Goal: Navigation & Orientation: Find specific page/section

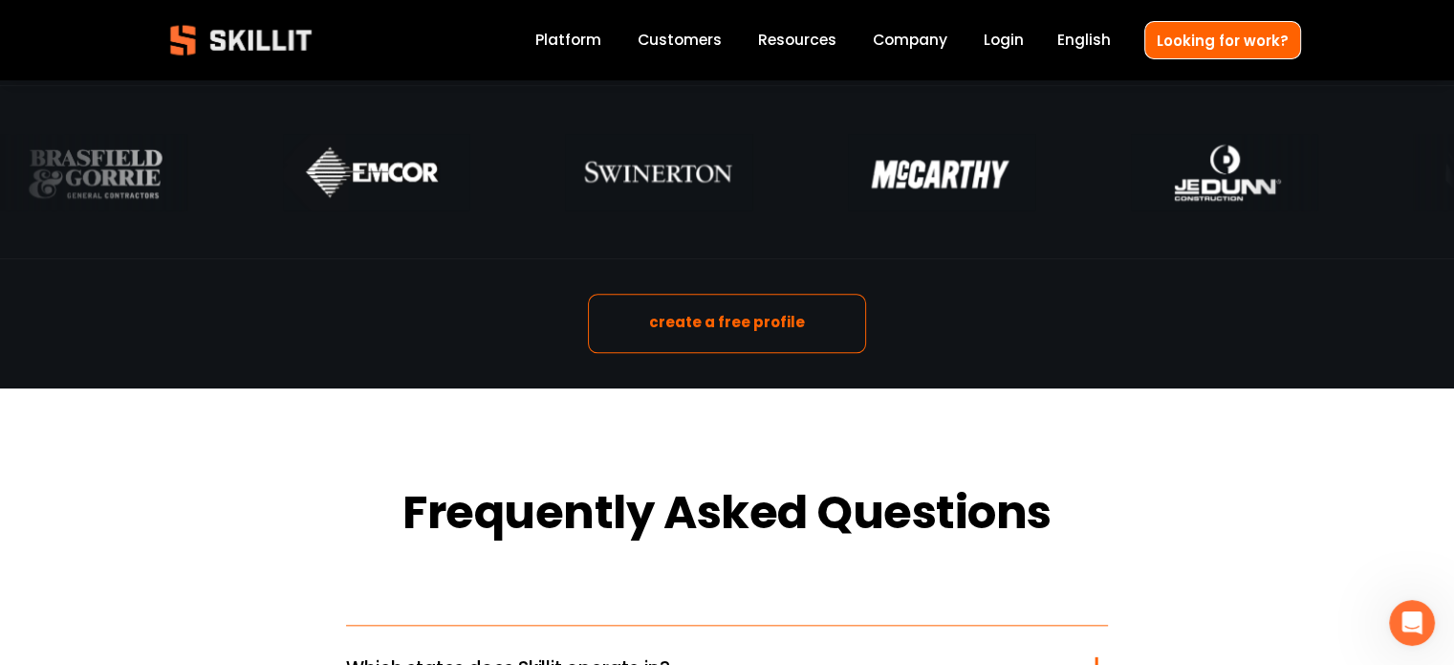
scroll to position [2295, 0]
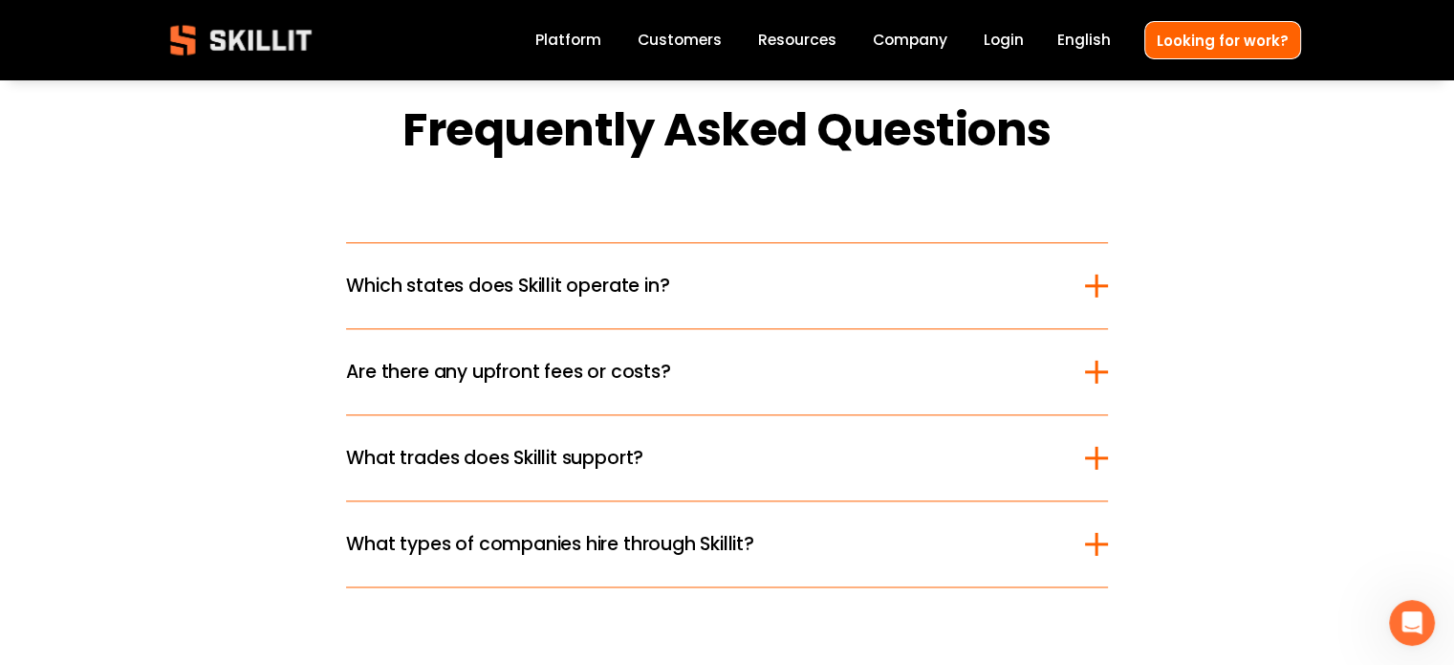
click at [1093, 287] on div at bounding box center [1096, 285] width 23 height 3
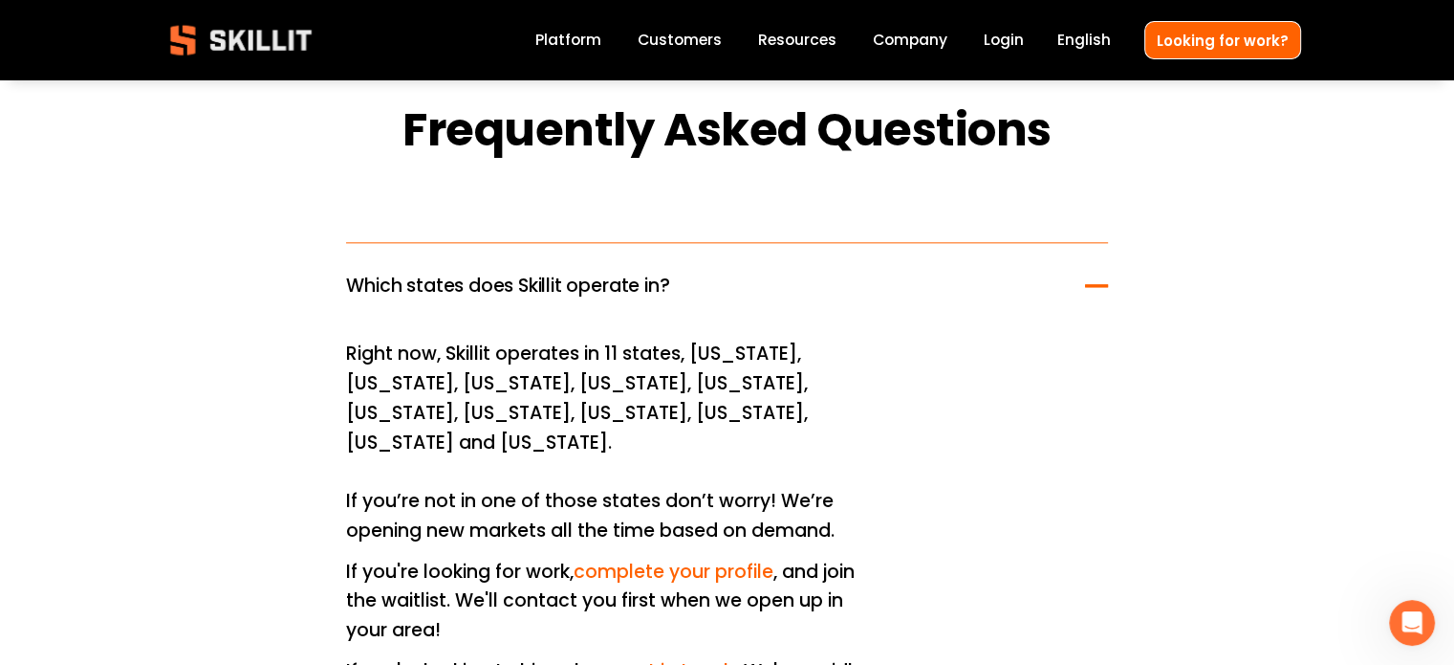
scroll to position [2677, 0]
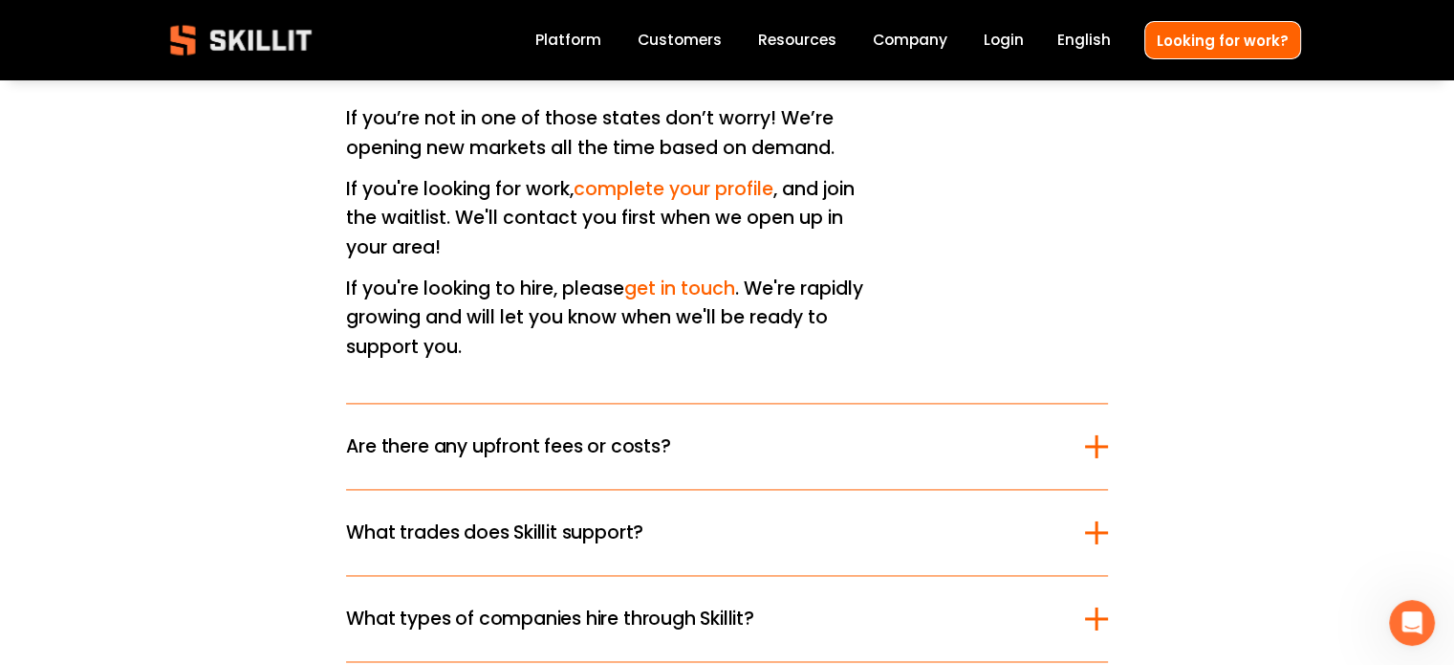
click at [1093, 445] on div at bounding box center [1096, 446] width 23 height 3
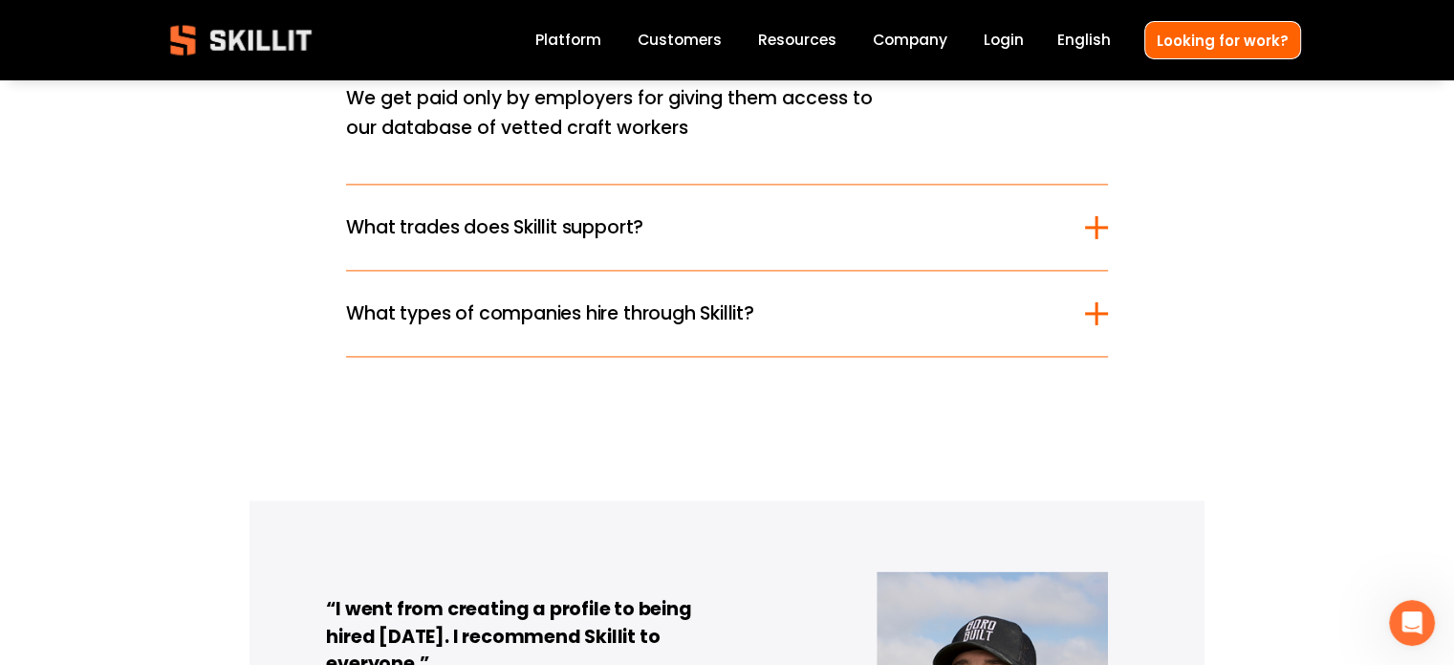
scroll to position [2295, 0]
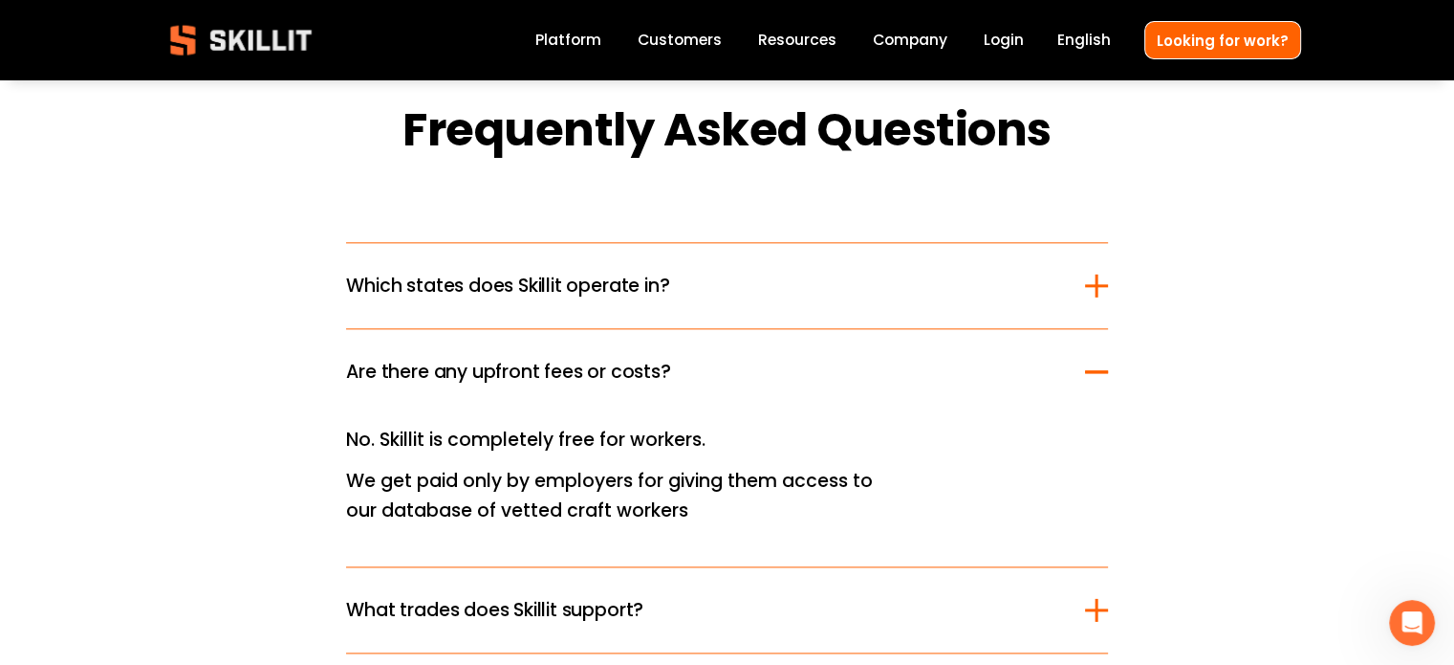
click at [1098, 371] on div at bounding box center [1096, 371] width 23 height 23
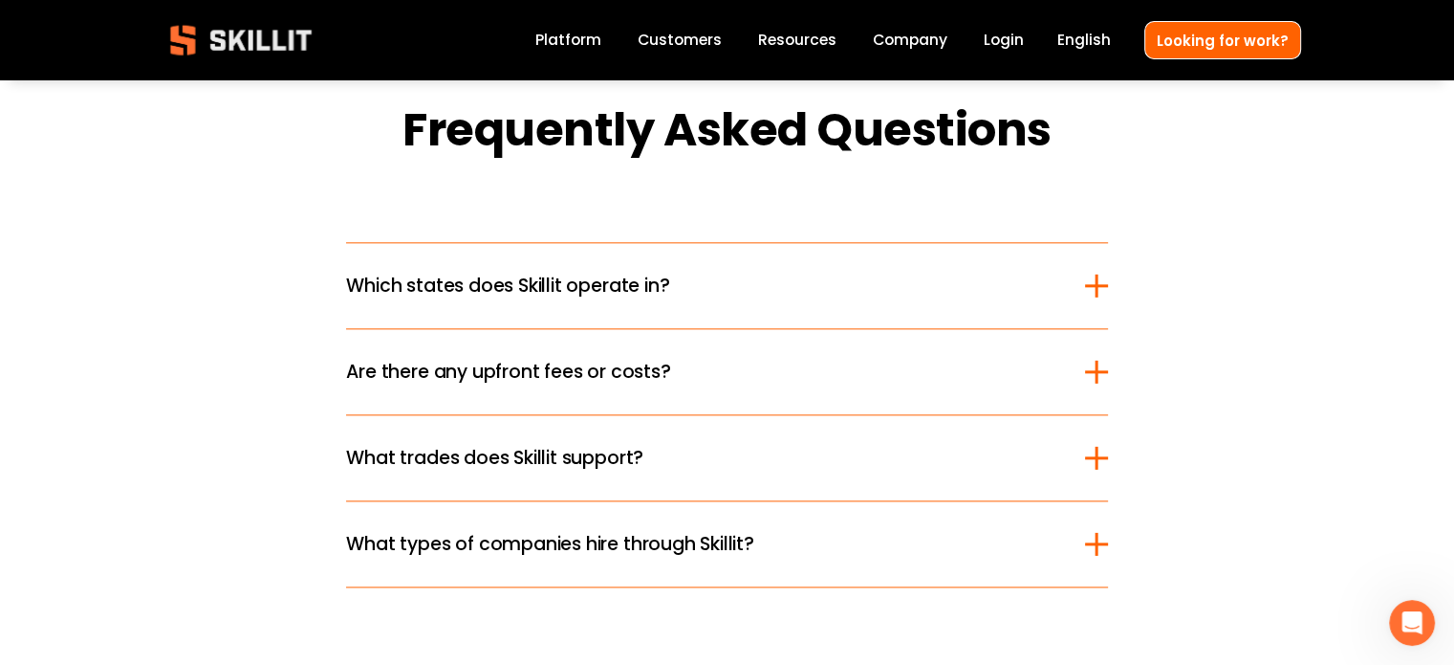
click at [1100, 542] on div at bounding box center [1096, 543] width 23 height 3
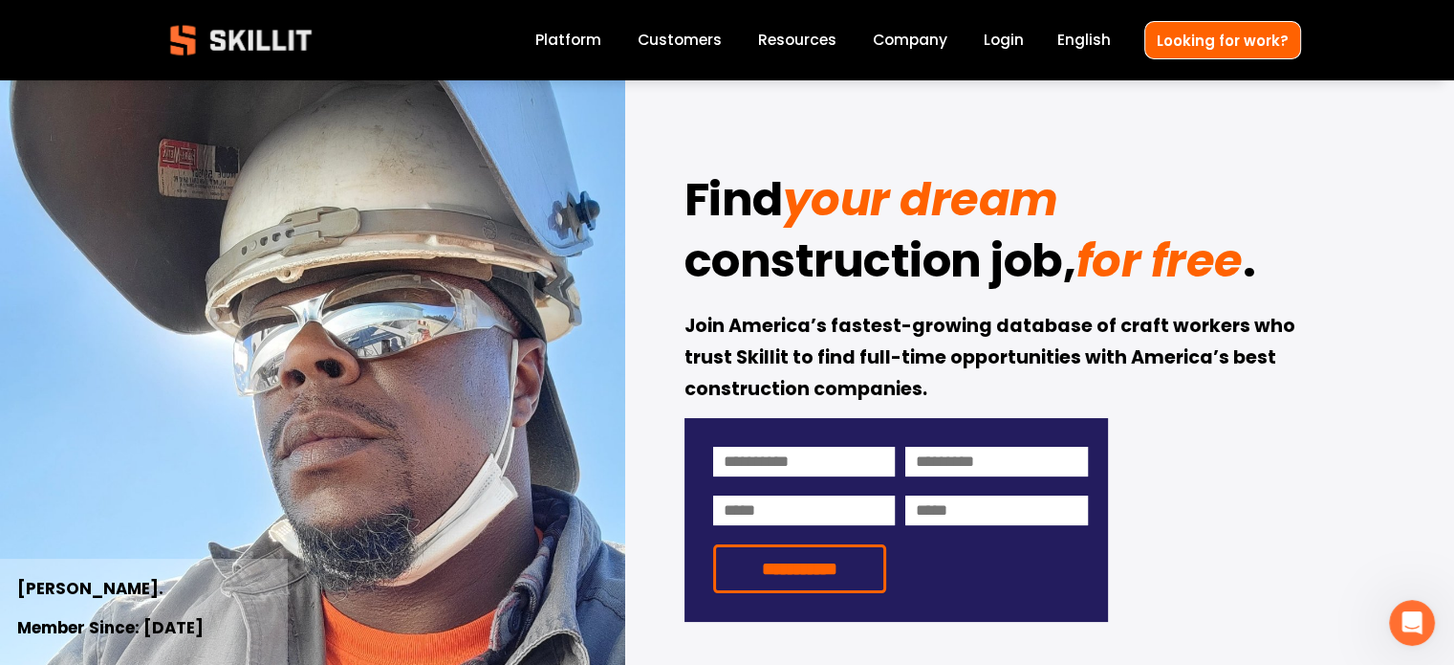
scroll to position [0, 0]
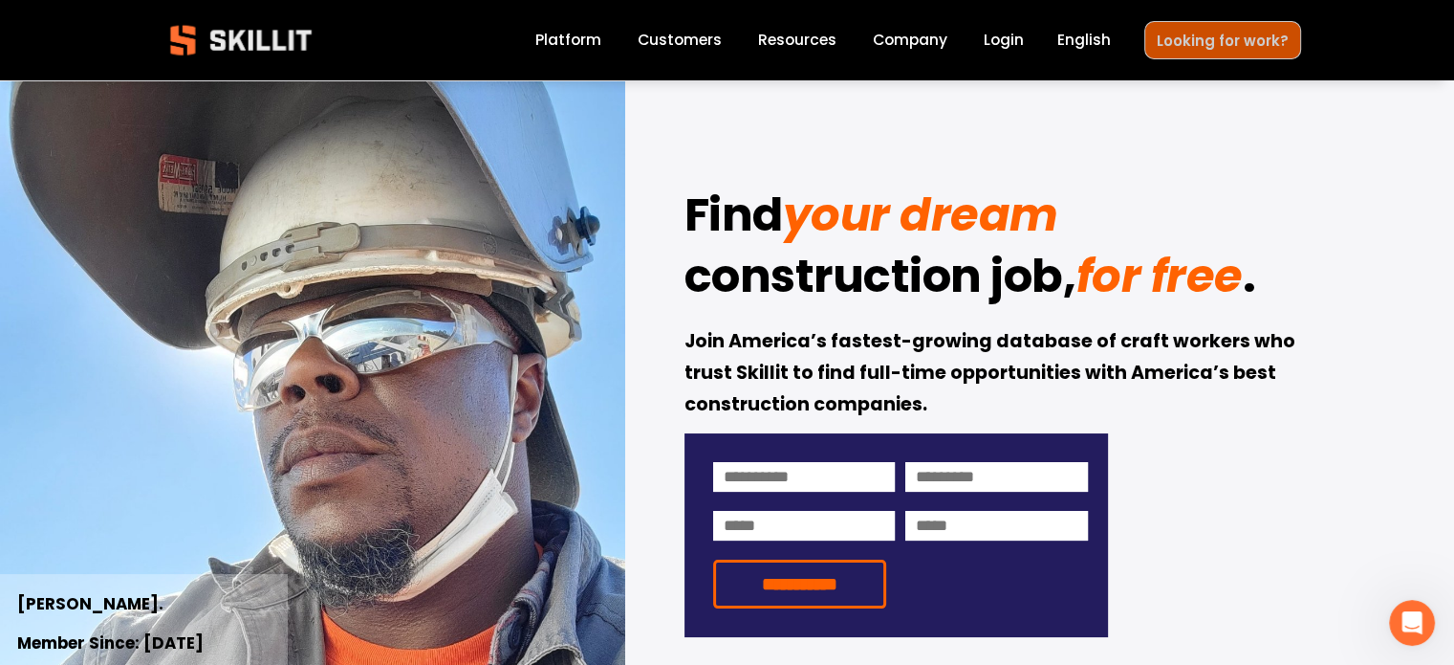
click at [1209, 44] on link "Looking for work?" at bounding box center [1223, 39] width 157 height 37
